Goal: Check status: Check status

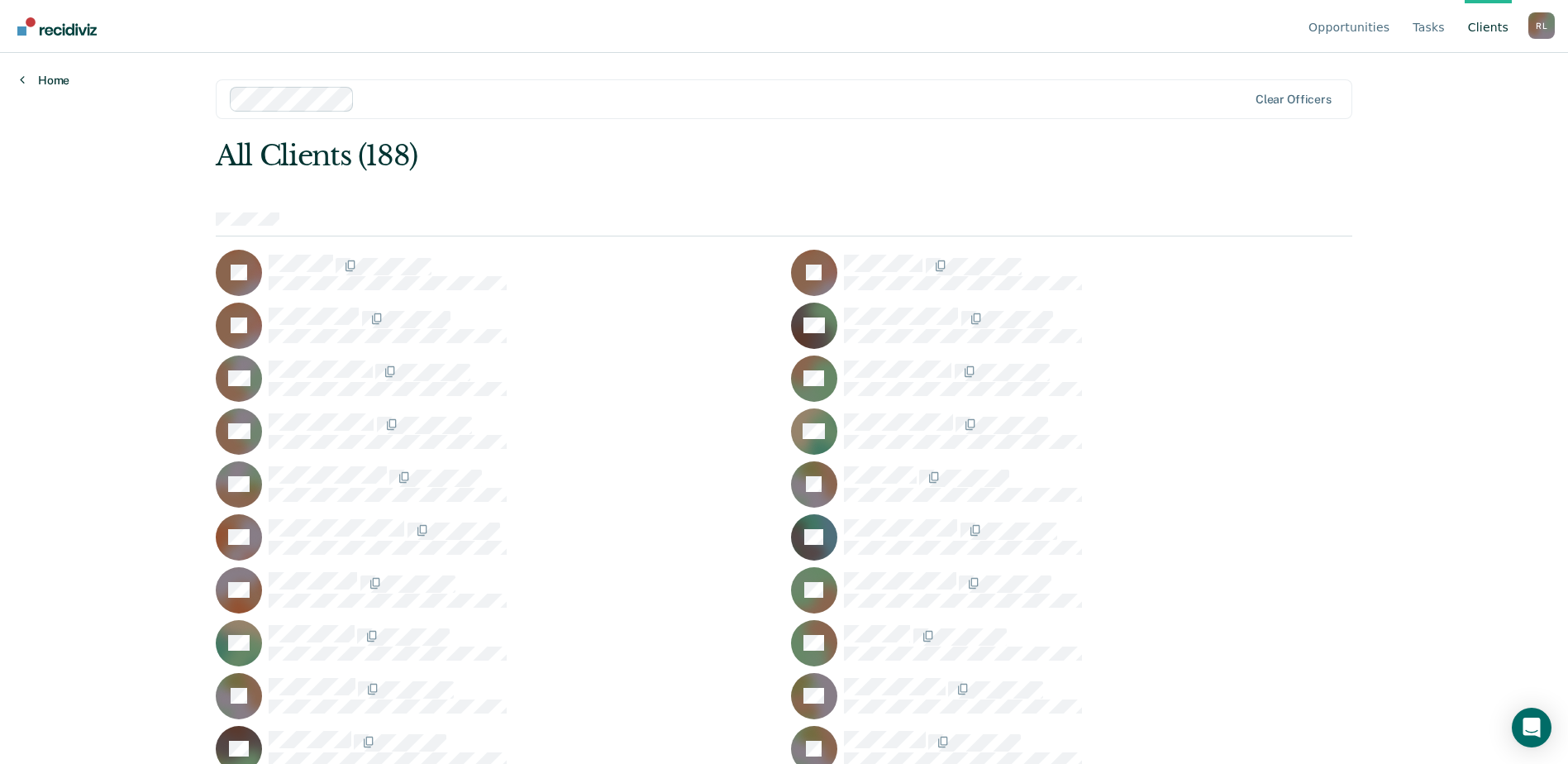
click at [44, 80] on link "Home" at bounding box center [44, 80] width 49 height 15
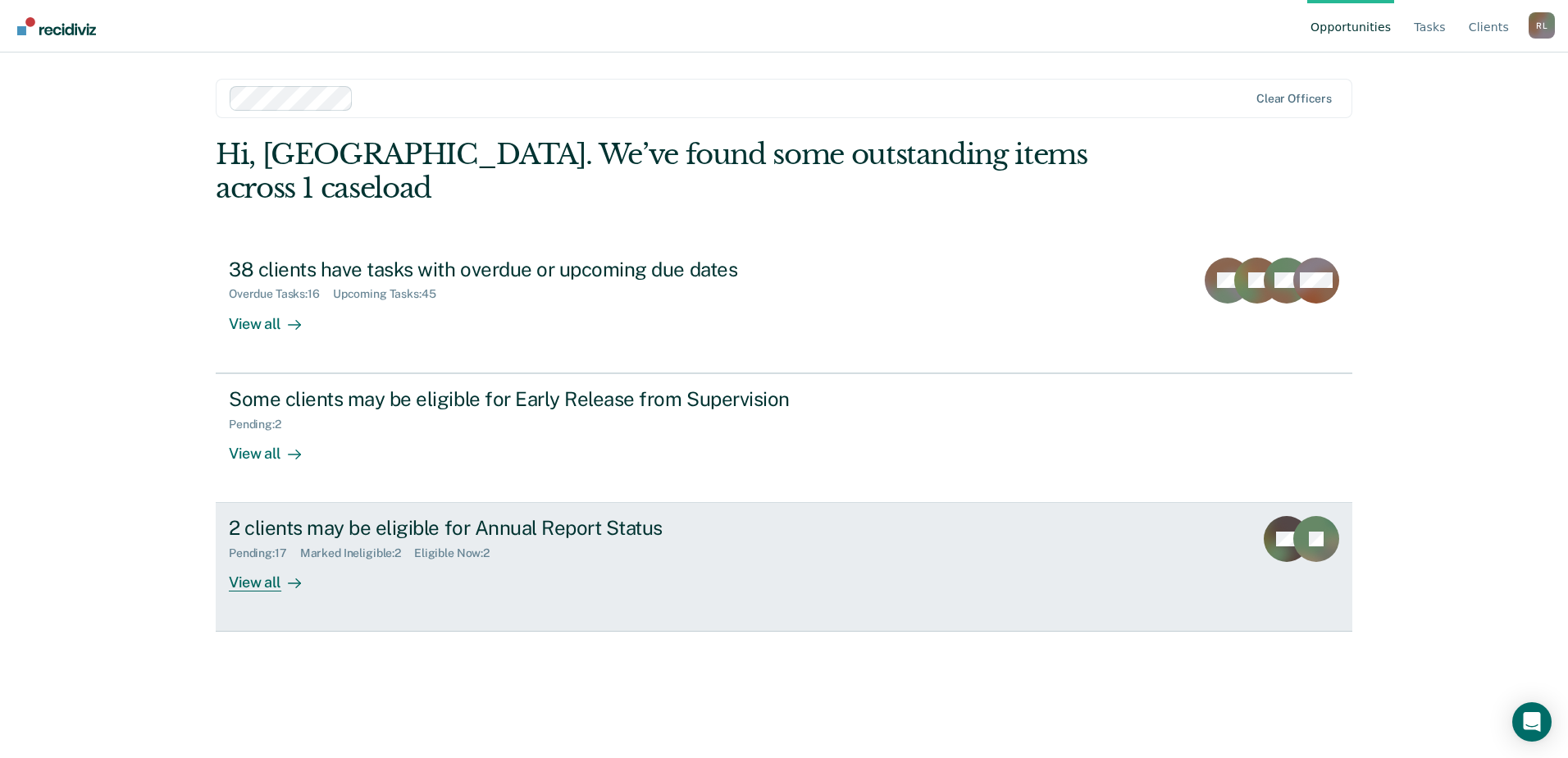
click at [618, 516] on div "2 clients may be eligible for Annual Report Status" at bounding box center [517, 528] width 576 height 24
